Goal: Navigation & Orientation: Find specific page/section

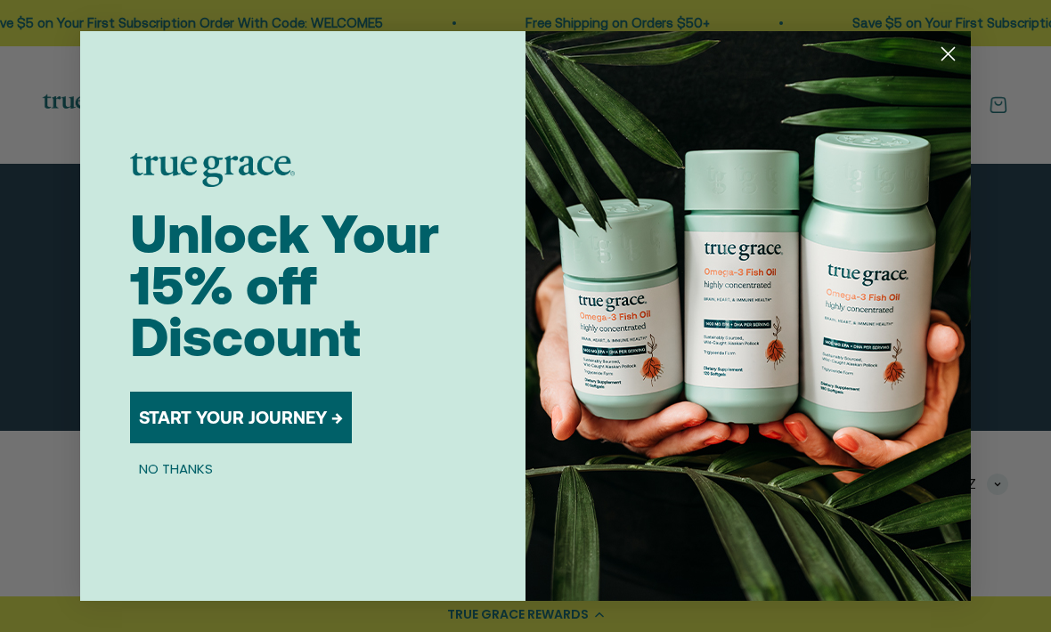
click at [958, 46] on circle "Close dialog" at bounding box center [947, 53] width 29 height 29
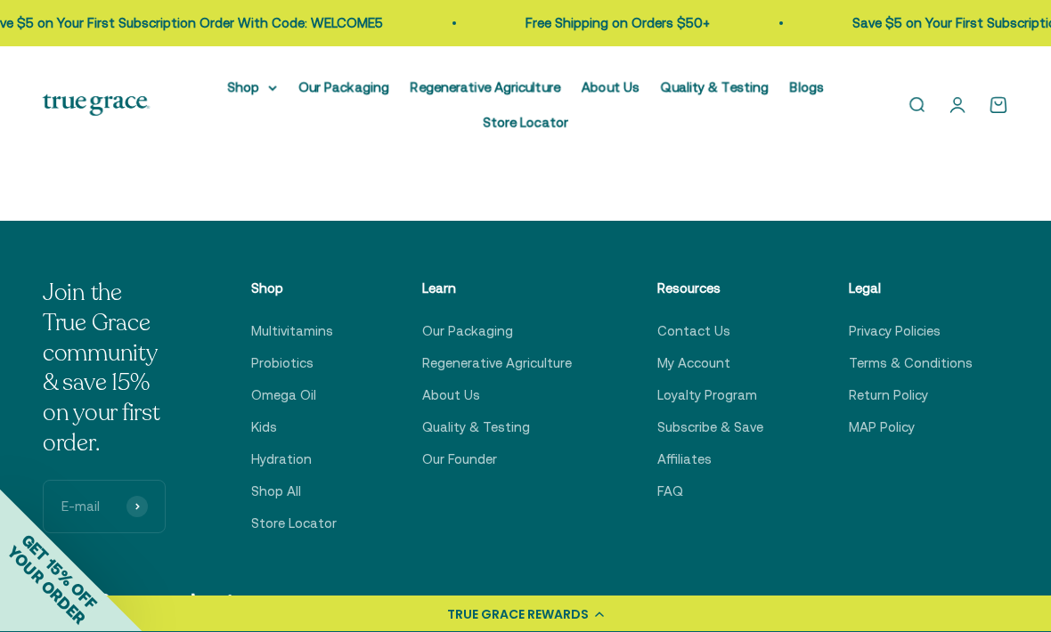
scroll to position [2701, 0]
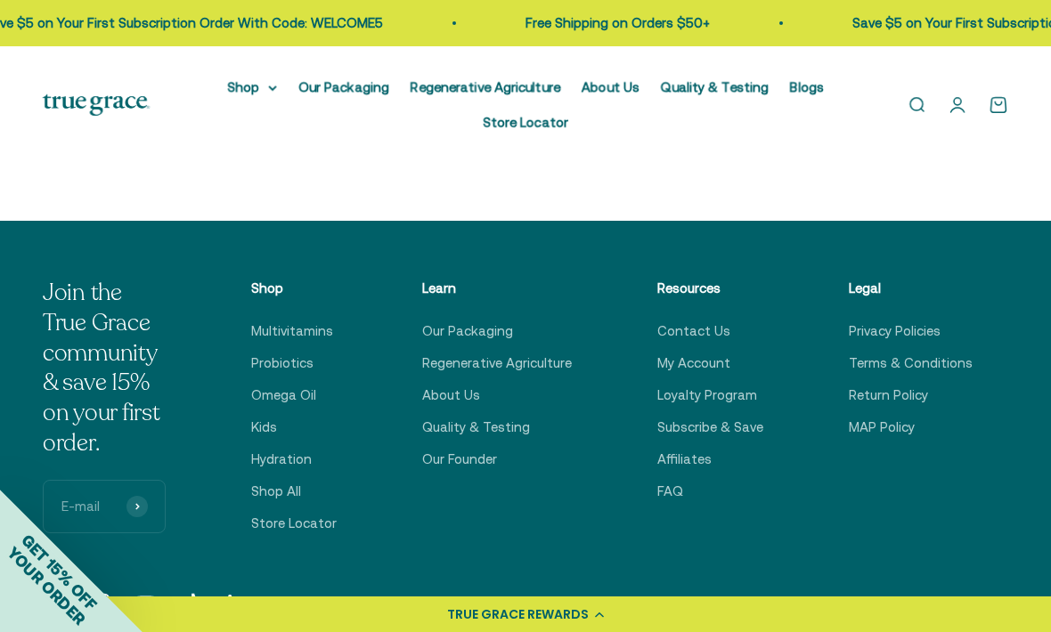
click at [330, 525] on link "Store Locator" at bounding box center [294, 523] width 86 height 21
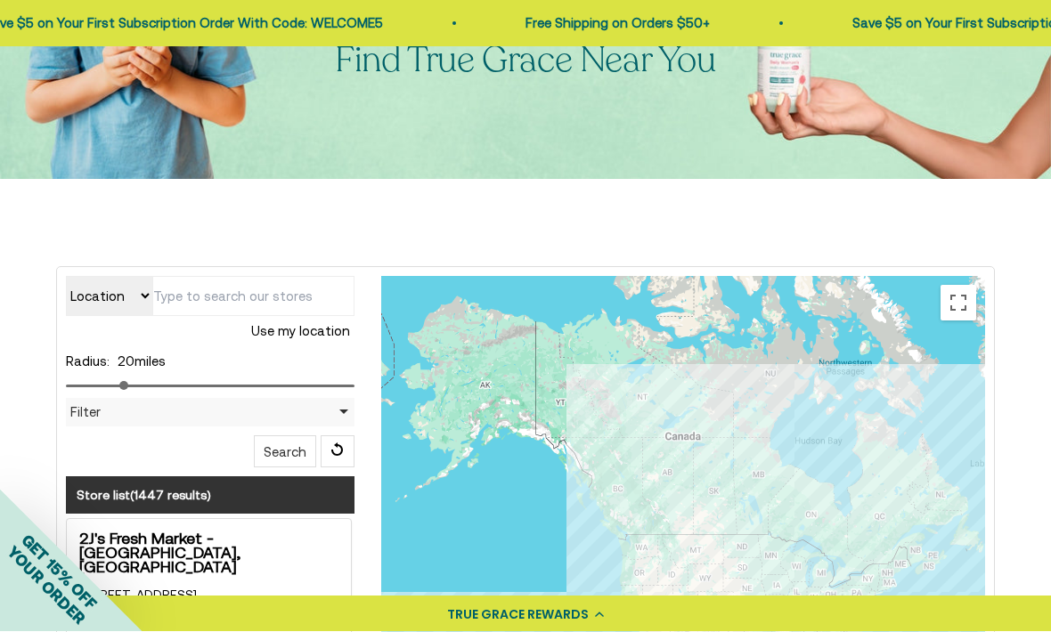
scroll to position [225, 0]
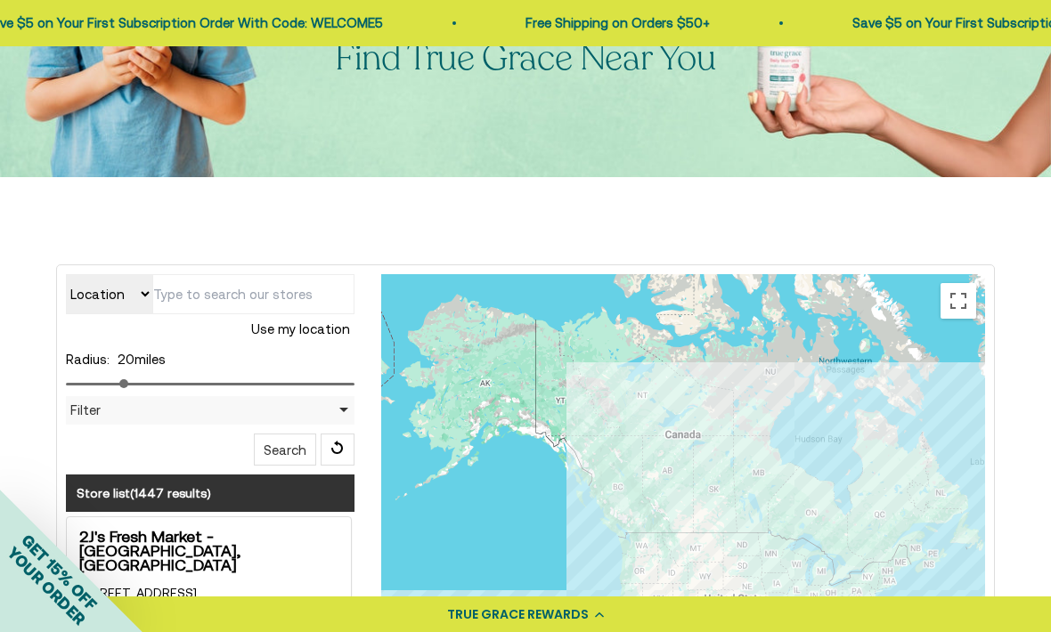
click at [116, 299] on select "Location Store name" at bounding box center [109, 294] width 86 height 40
click at [286, 452] on button "Search" at bounding box center [285, 450] width 62 height 32
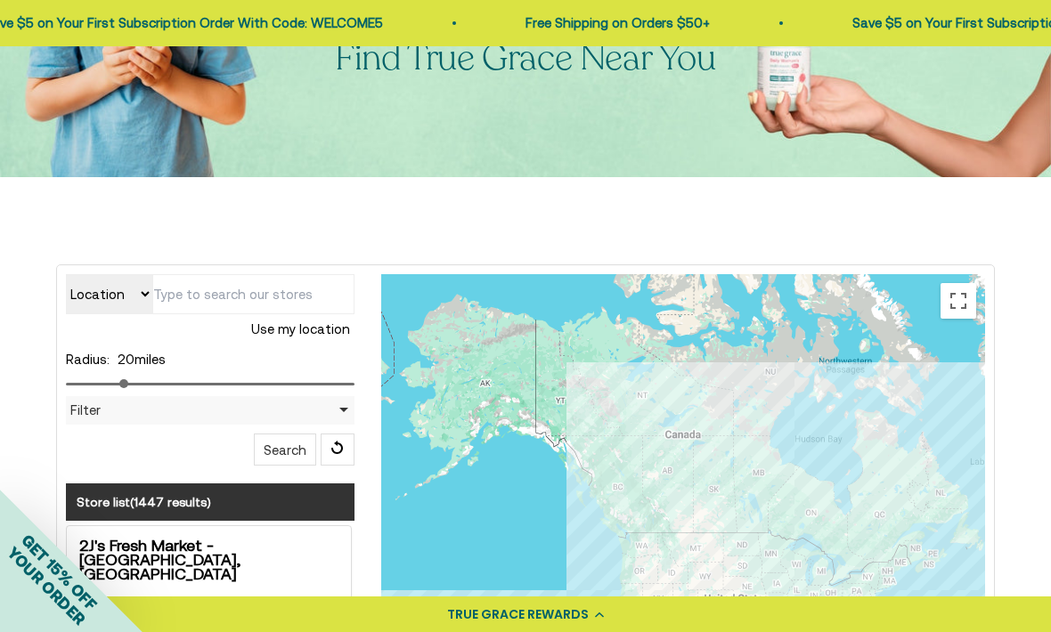
scroll to position [224, 0]
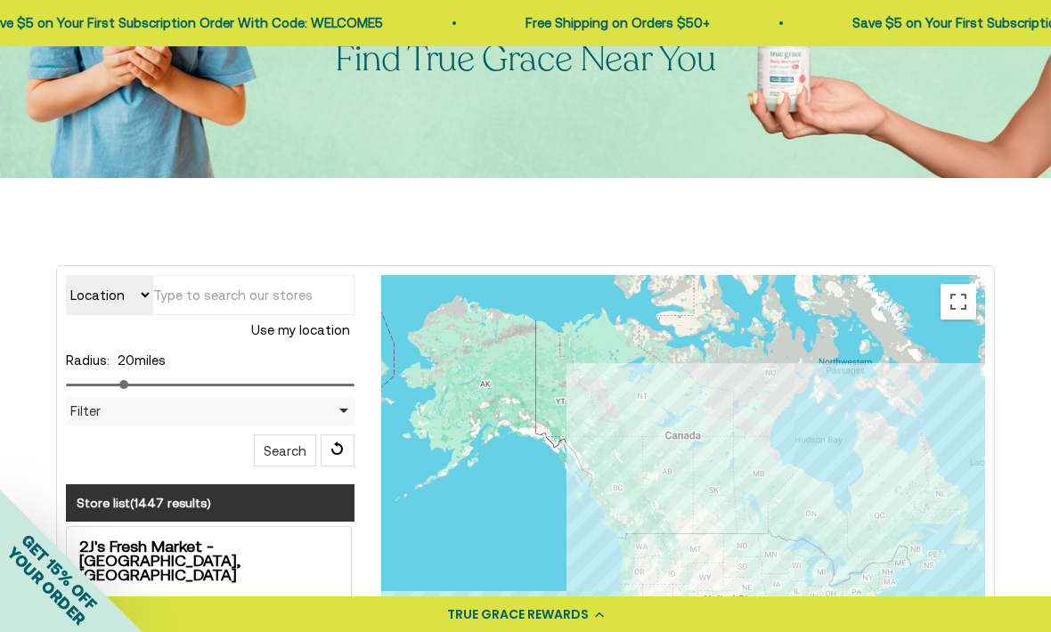
click at [281, 465] on button "Search" at bounding box center [285, 451] width 62 height 32
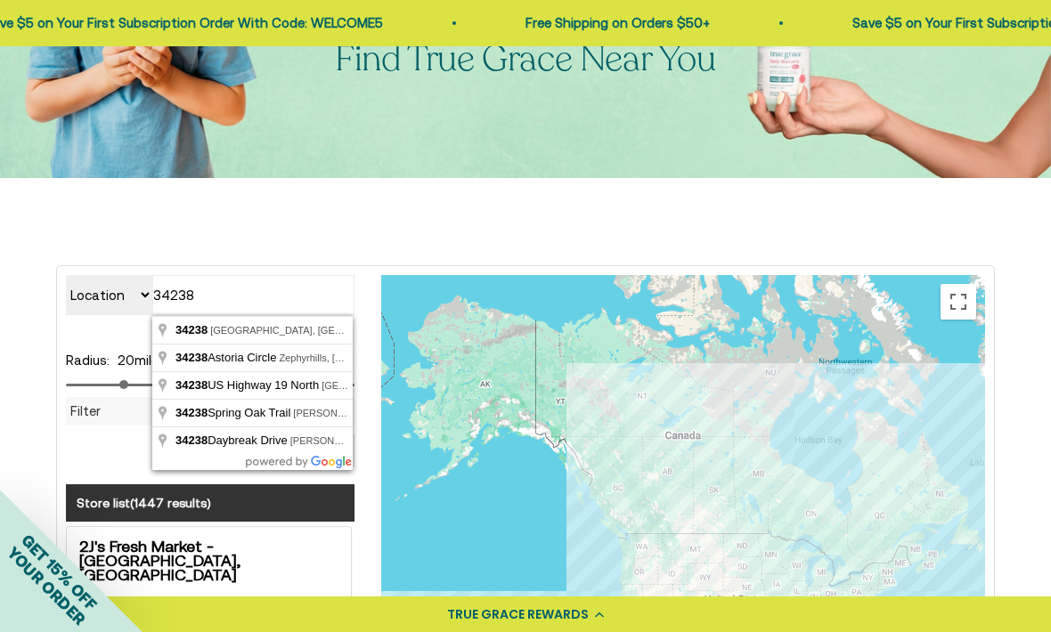
type input "[GEOGRAPHIC_DATA], [GEOGRAPHIC_DATA]"
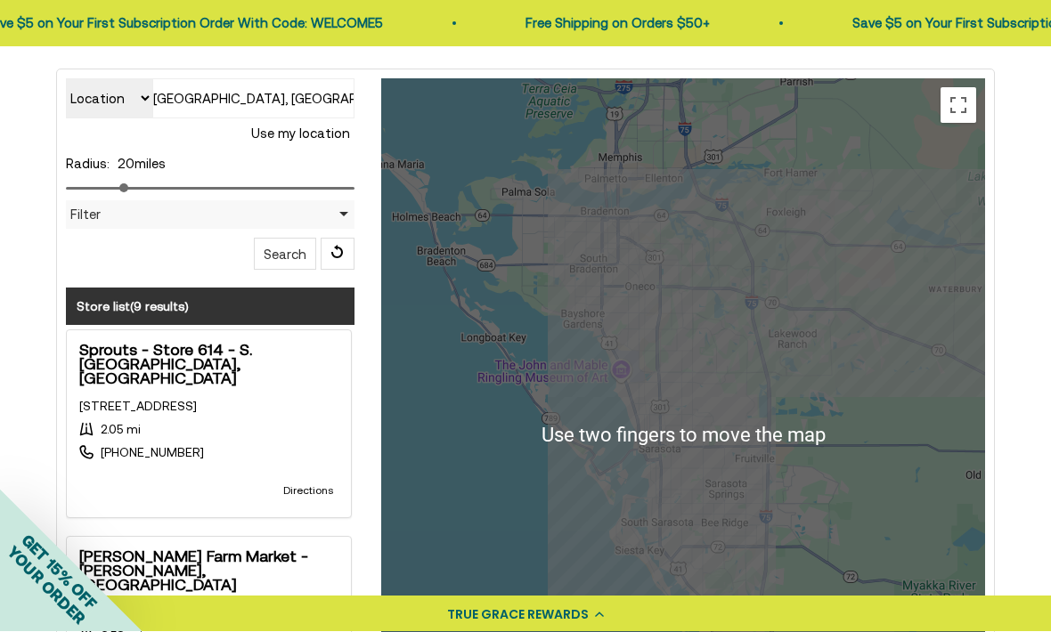
scroll to position [423, 0]
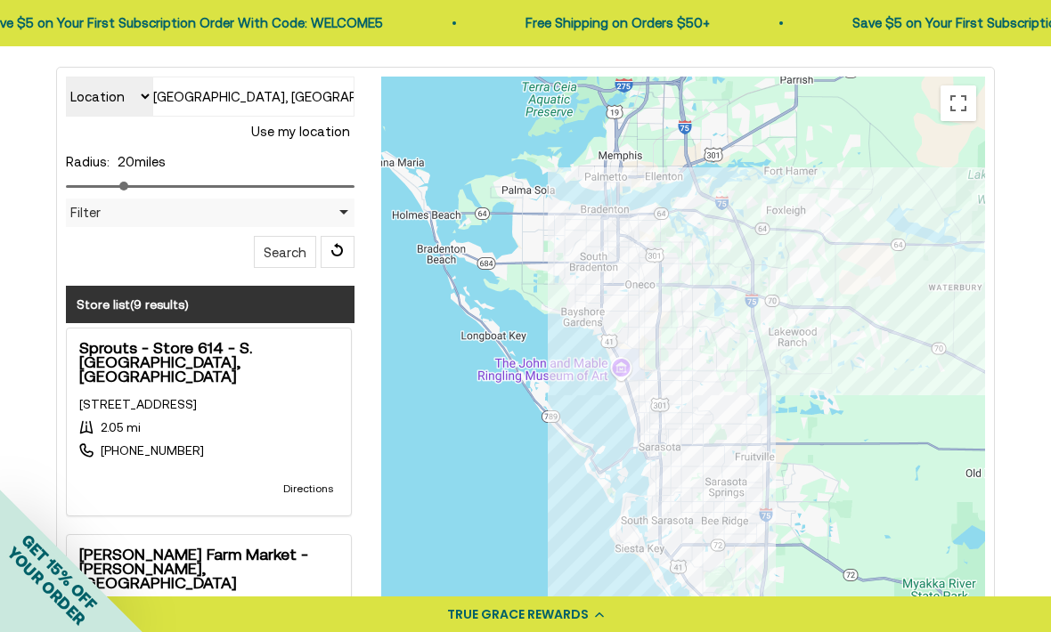
click at [789, 578] on div at bounding box center [683, 433] width 604 height 713
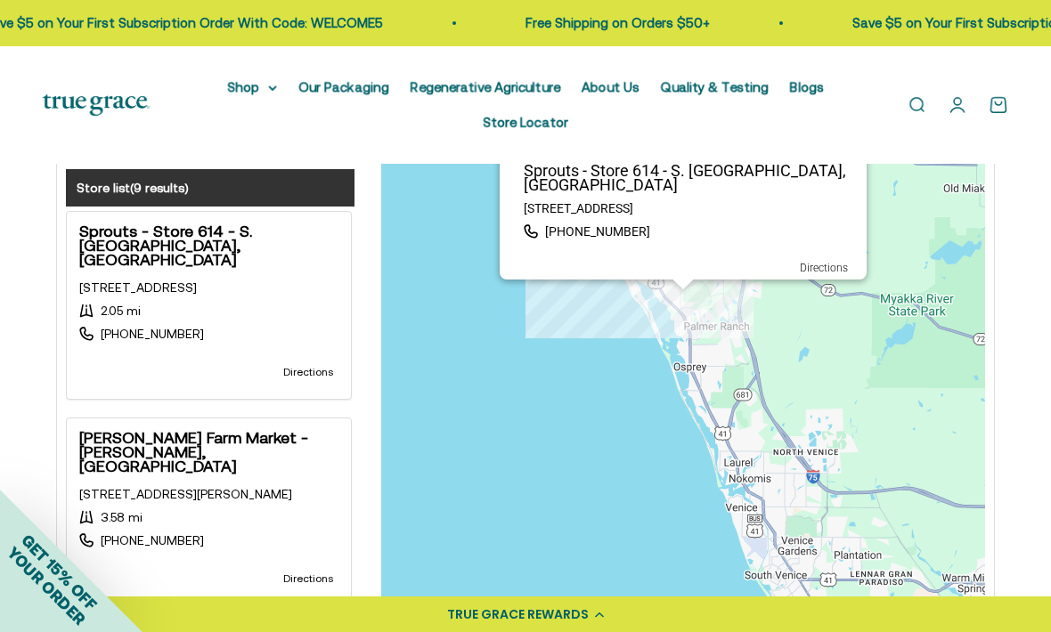
scroll to position [0, 0]
